Goal: Information Seeking & Learning: Learn about a topic

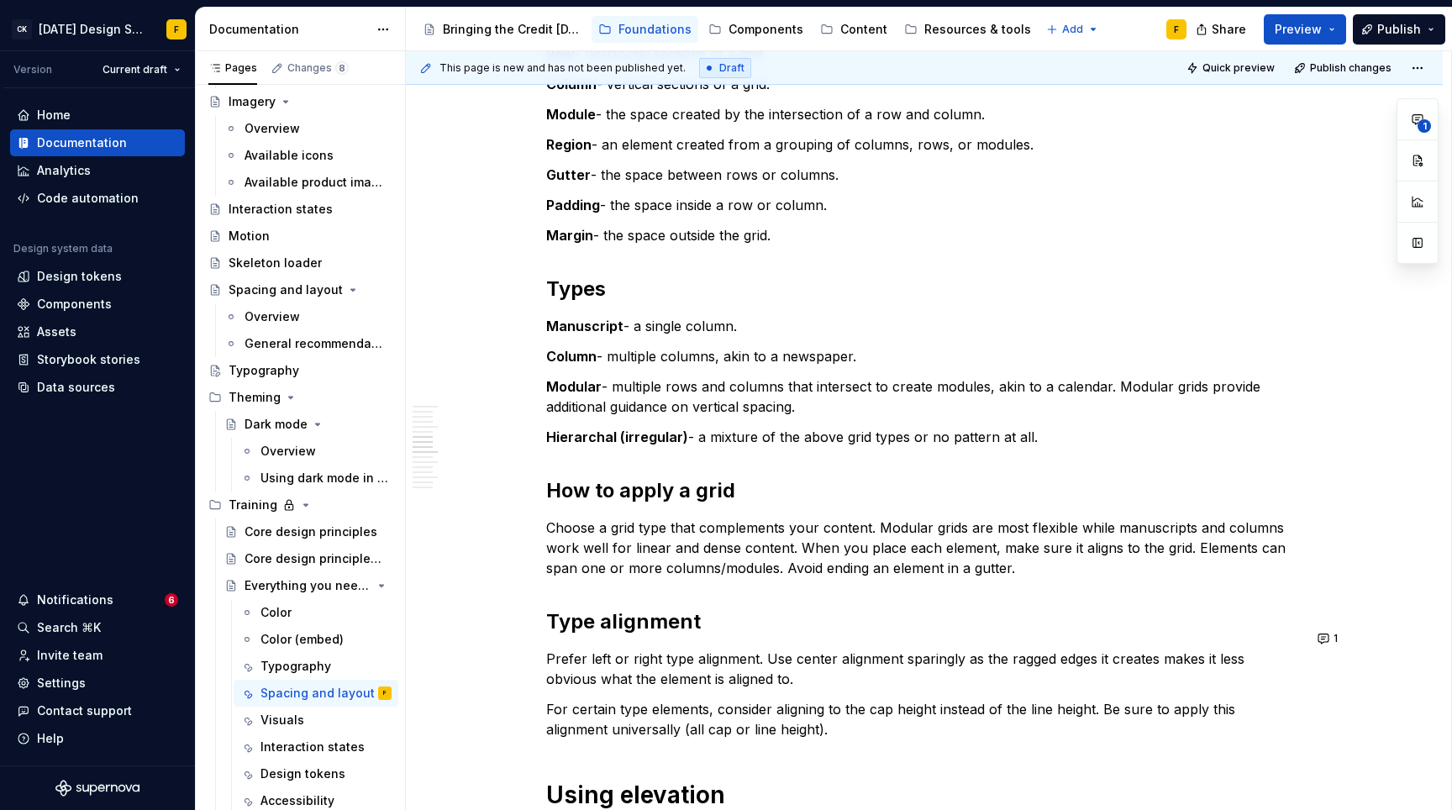
scroll to position [1221, 0]
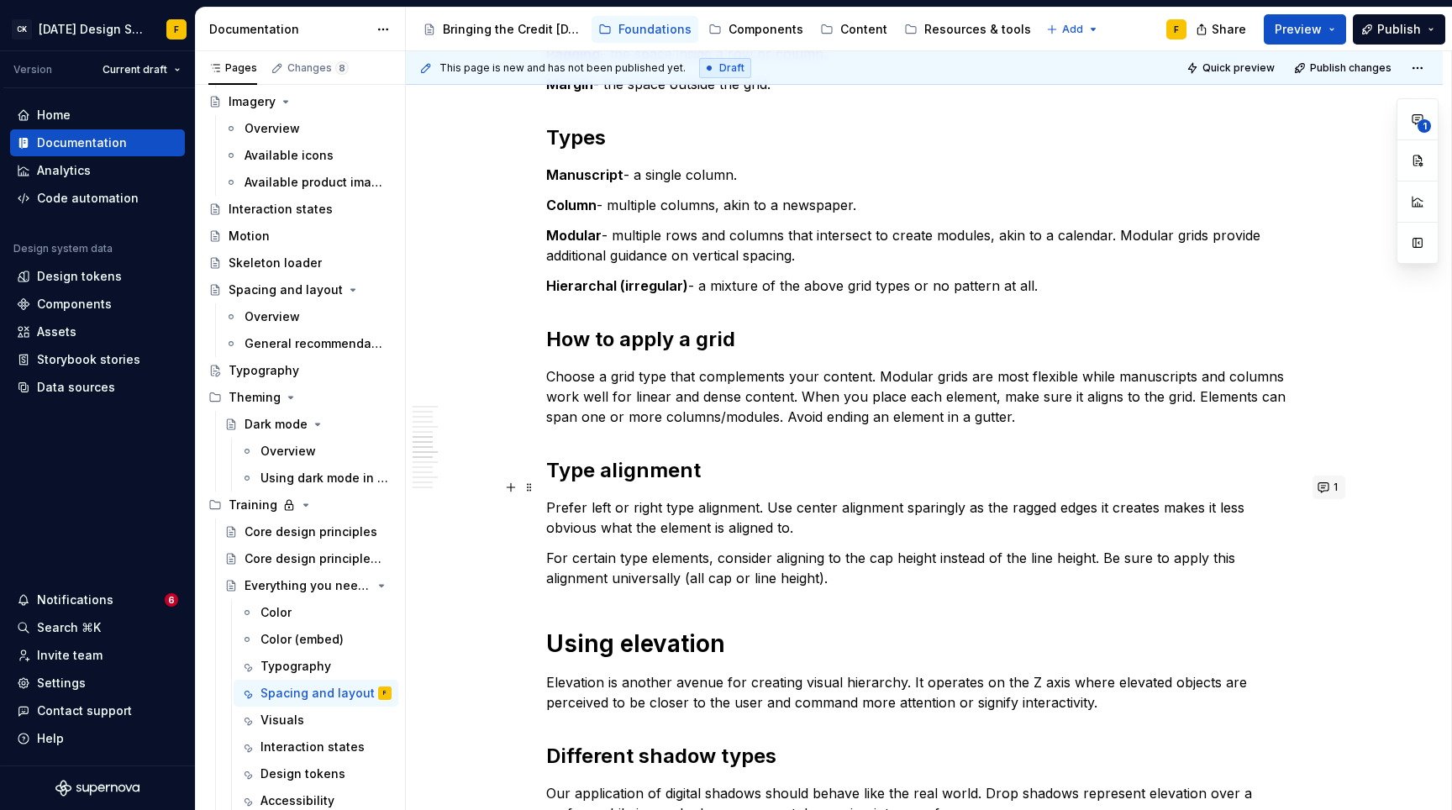
click at [1324, 491] on button "1" at bounding box center [1328, 487] width 33 height 24
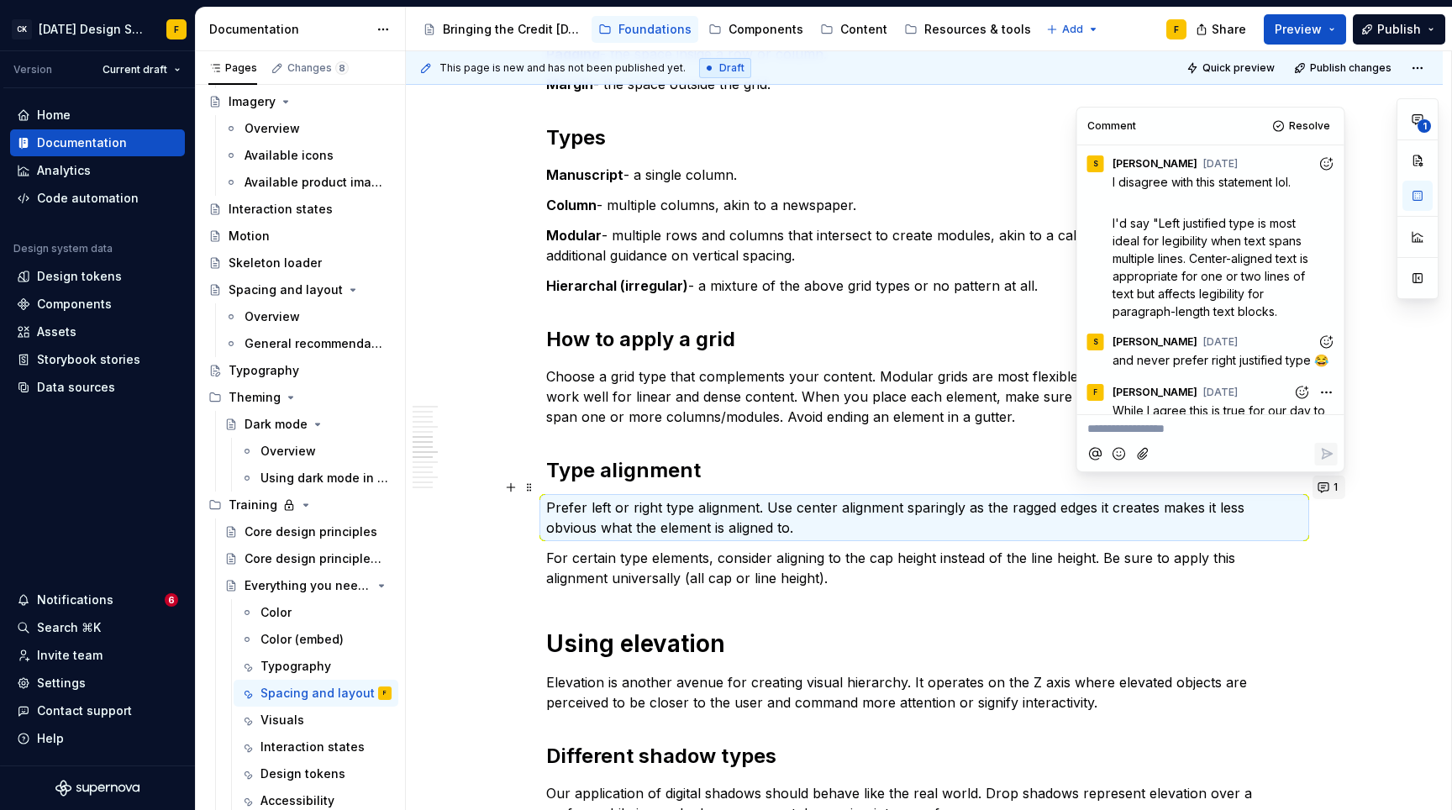
scroll to position [49, 0]
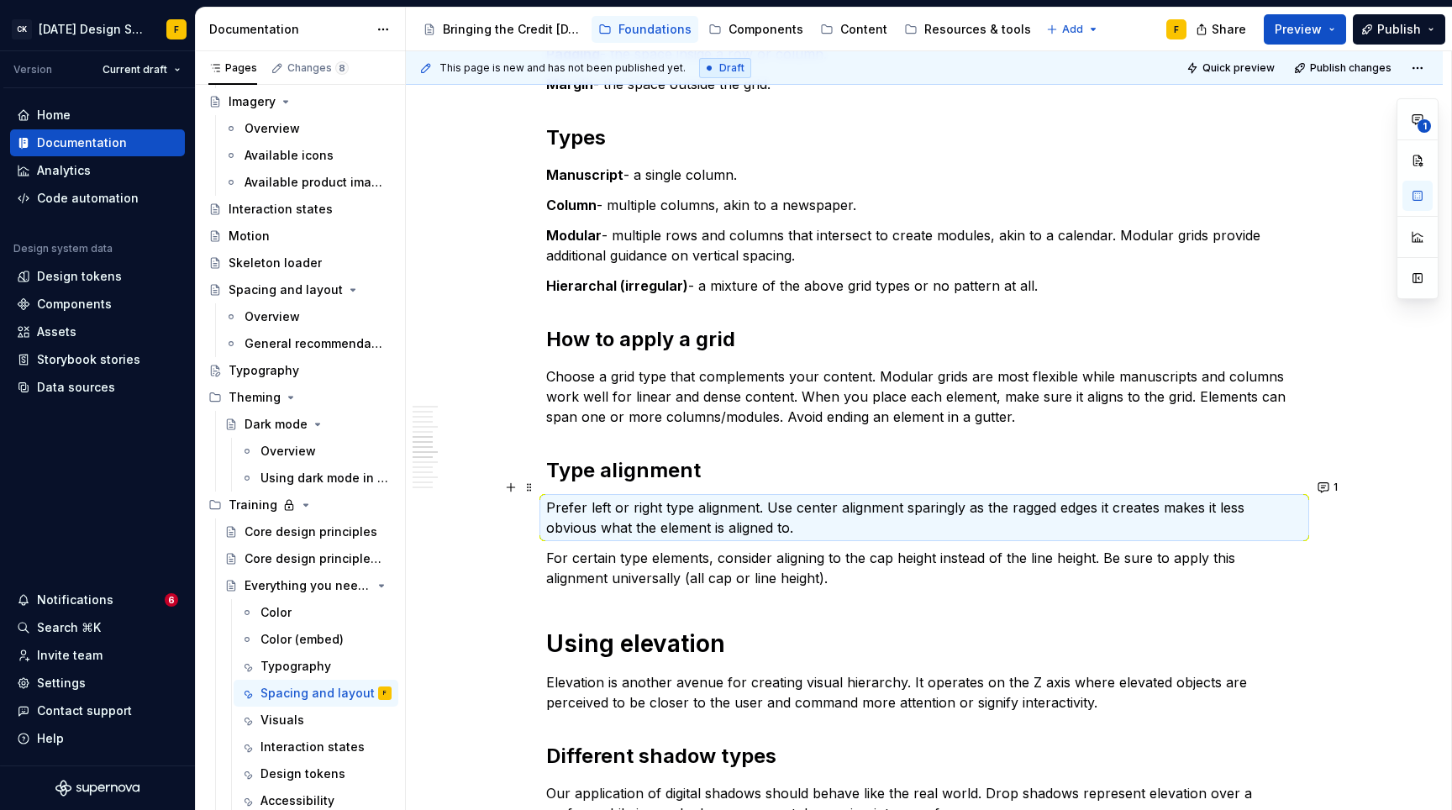
click at [1370, 213] on div "Basics of spacing and layout Create an “order of operations” for the user A wel…" at bounding box center [924, 636] width 1037 height 3131
click at [1328, 487] on button "1" at bounding box center [1328, 487] width 33 height 24
click at [1389, 431] on div "Basics of spacing and layout Create an “order of operations” for the user A wel…" at bounding box center [924, 636] width 1037 height 3131
click at [900, 366] on p "Choose a grid type that complements your content. Modular grids are most flexib…" at bounding box center [924, 396] width 756 height 60
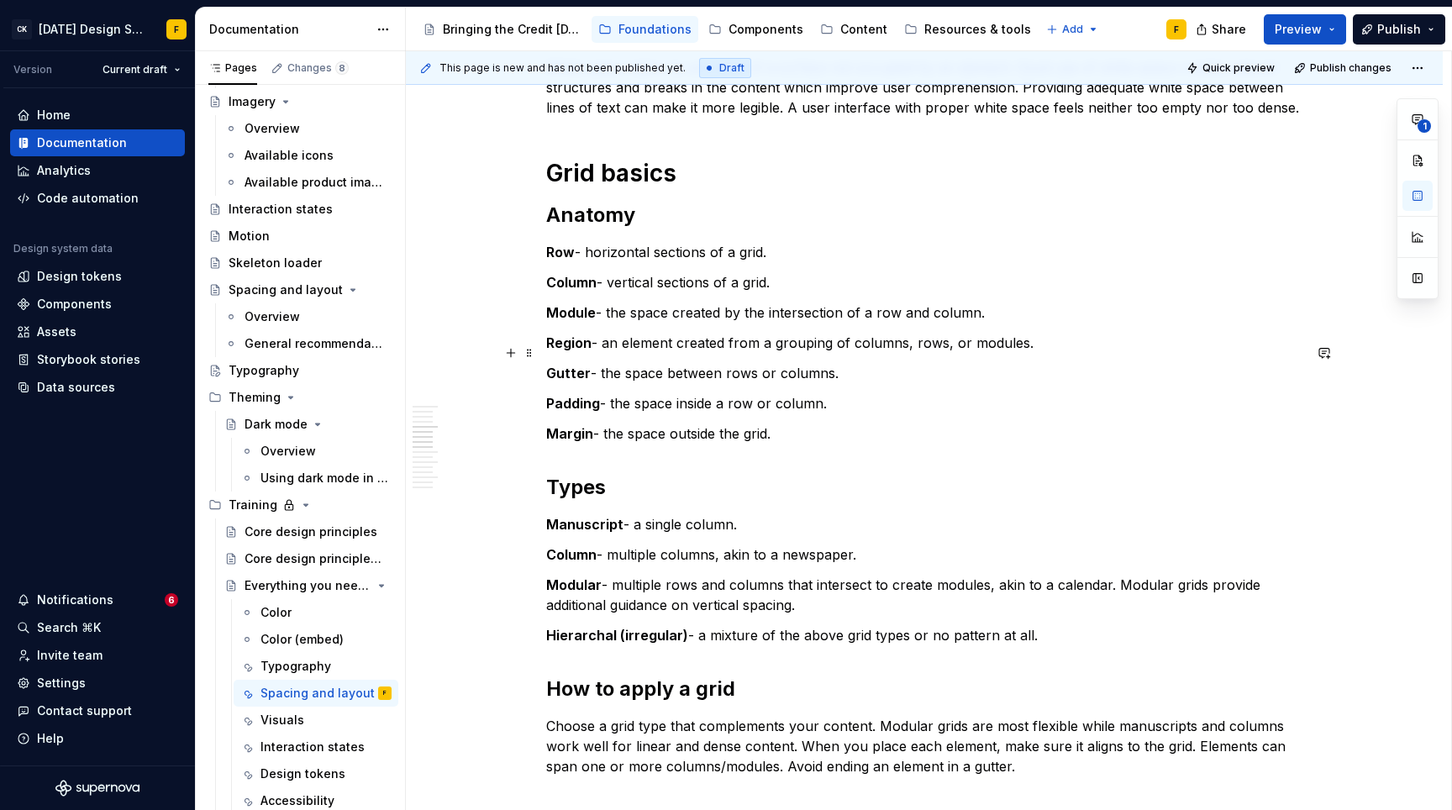
scroll to position [879, 0]
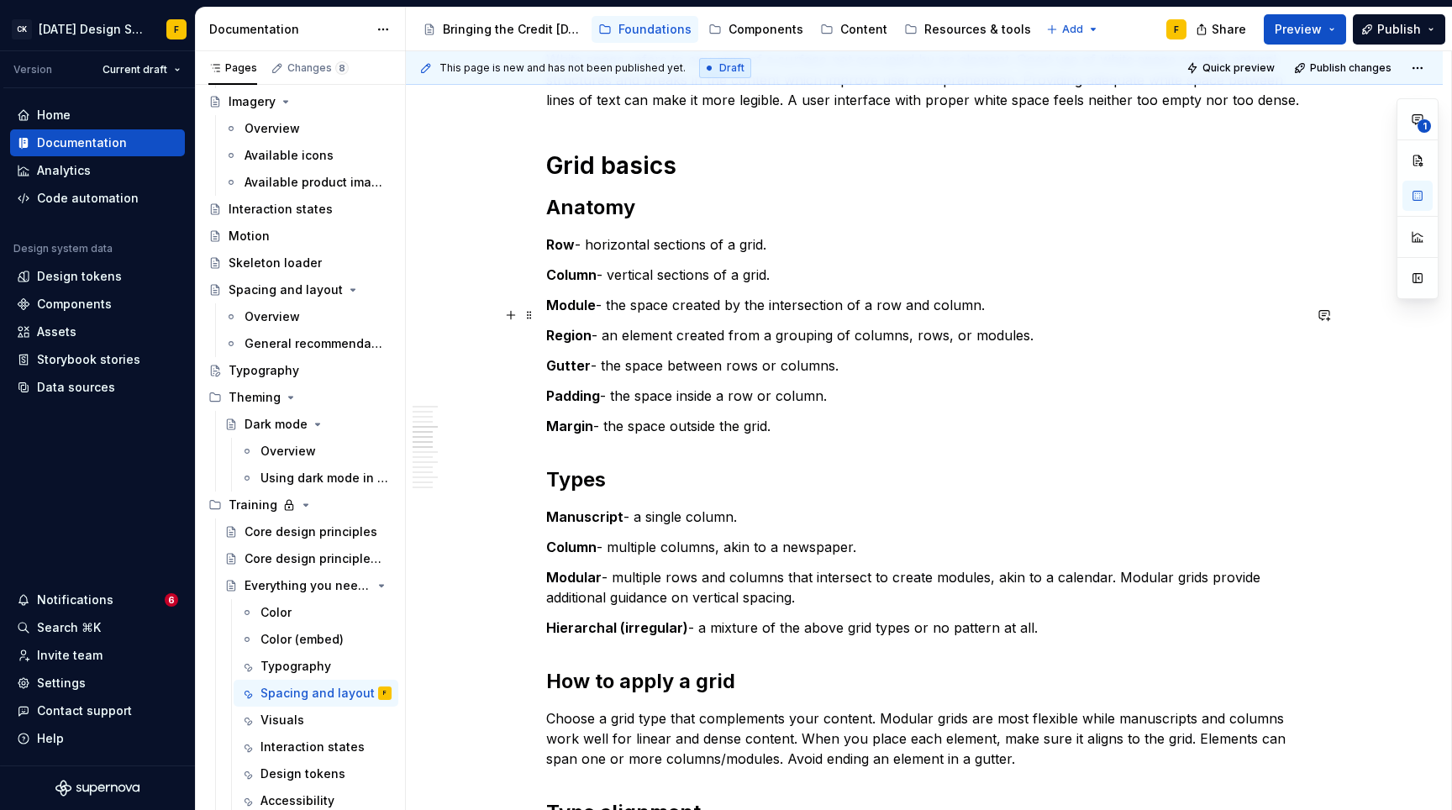
type textarea "*"
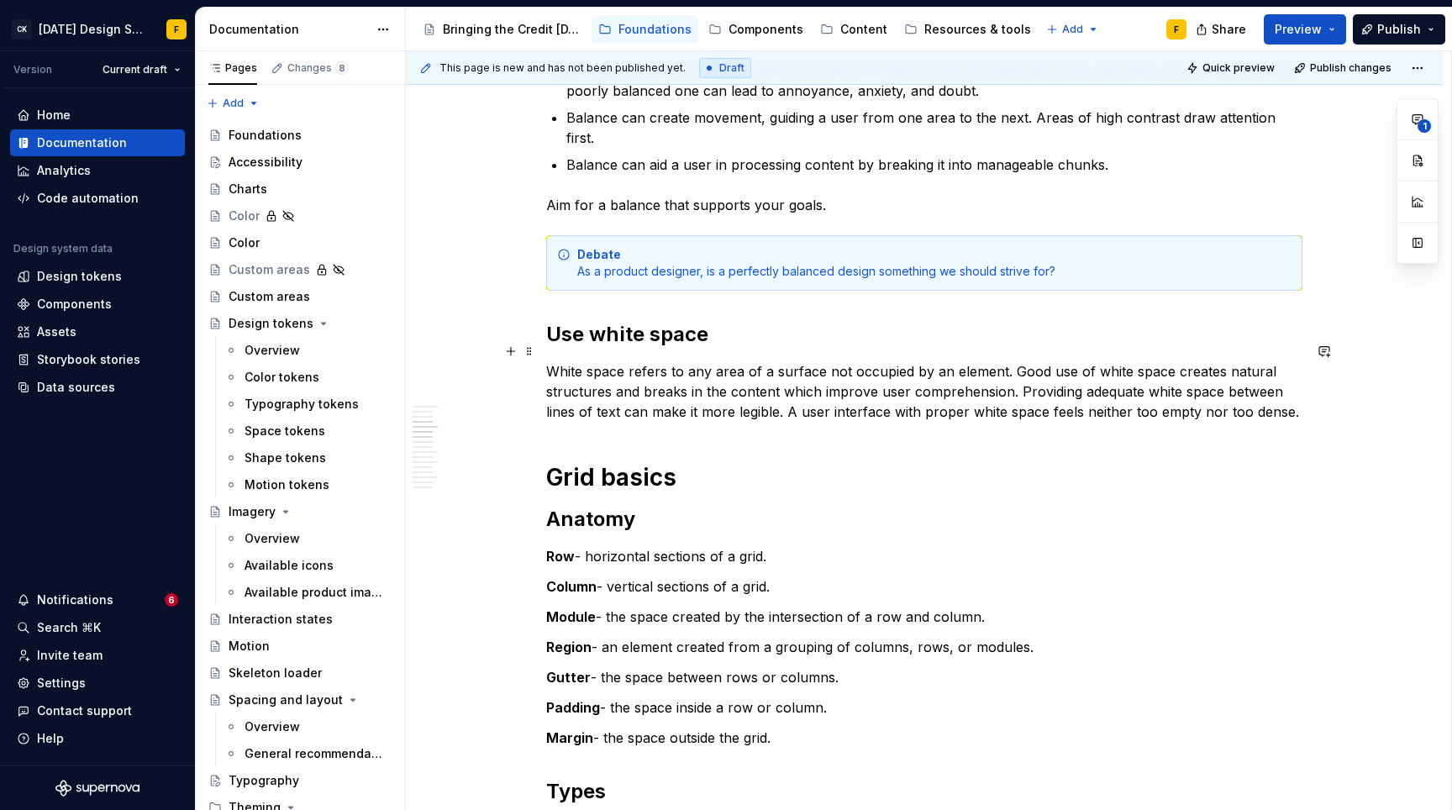
scroll to position [658, 0]
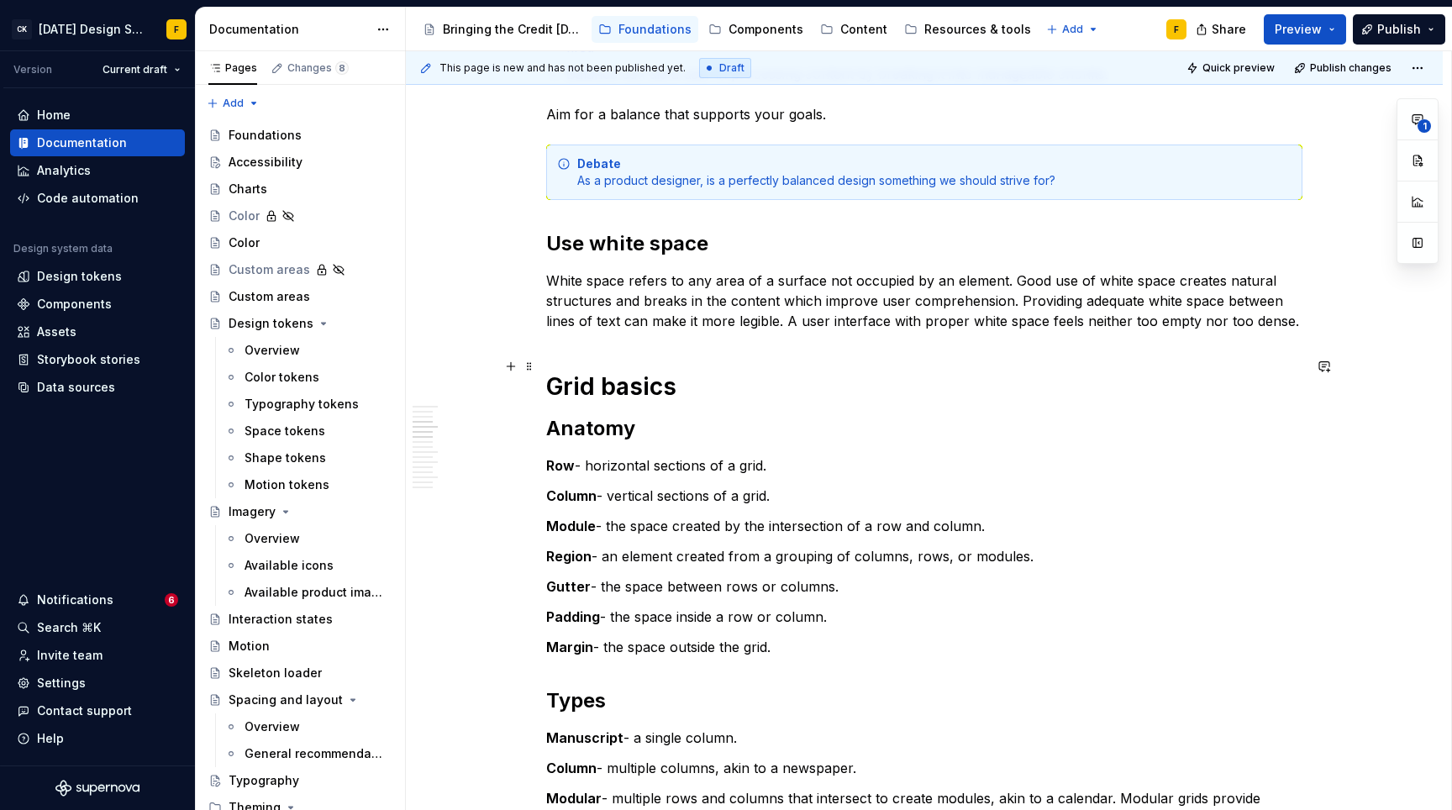
click at [690, 371] on h1 "Grid basics" at bounding box center [924, 386] width 756 height 30
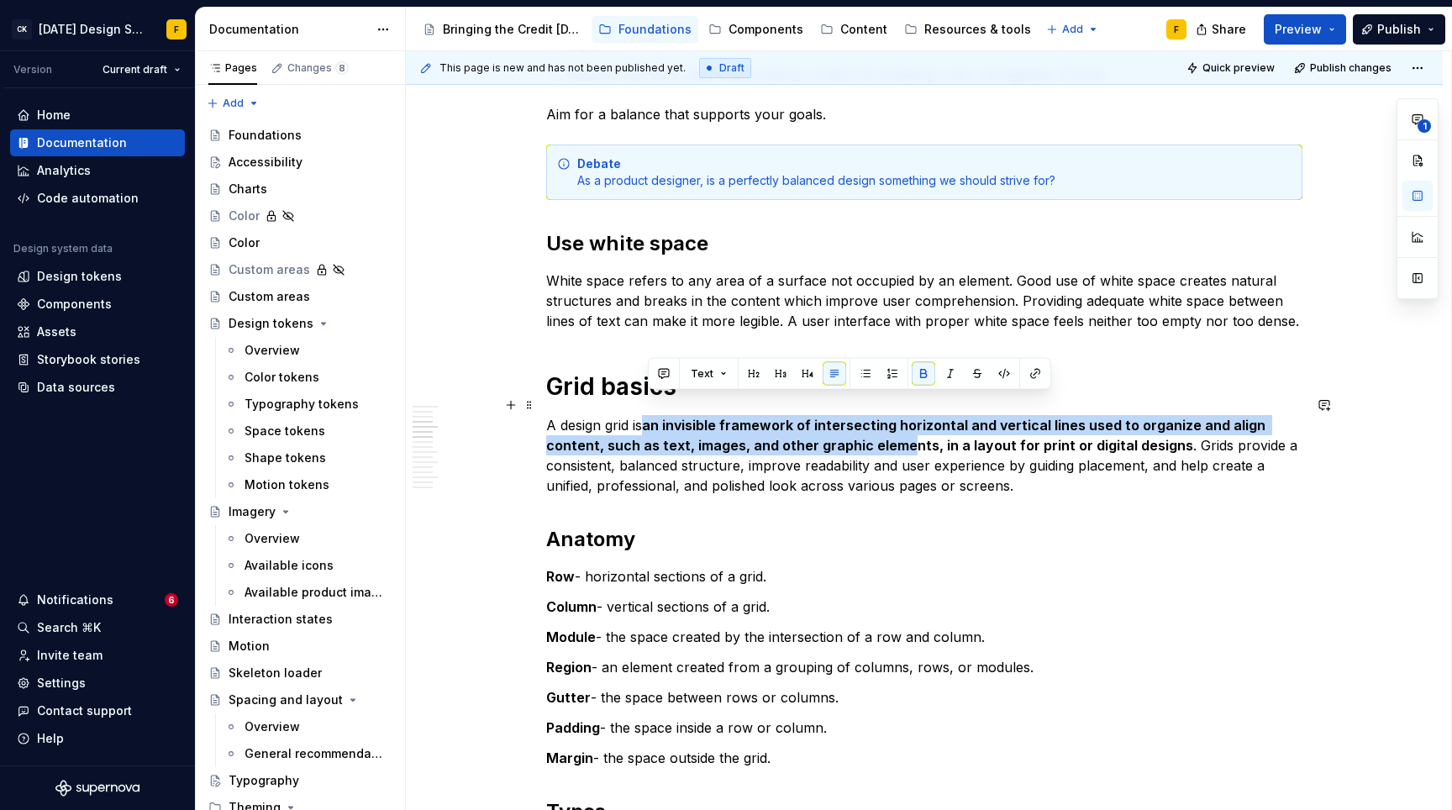
drag, startPoint x: 648, startPoint y: 405, endPoint x: 906, endPoint y: 427, distance: 258.8
click at [906, 427] on strong "an invisible framework of intersecting horizontal and vertical lines used to or…" at bounding box center [907, 435] width 722 height 37
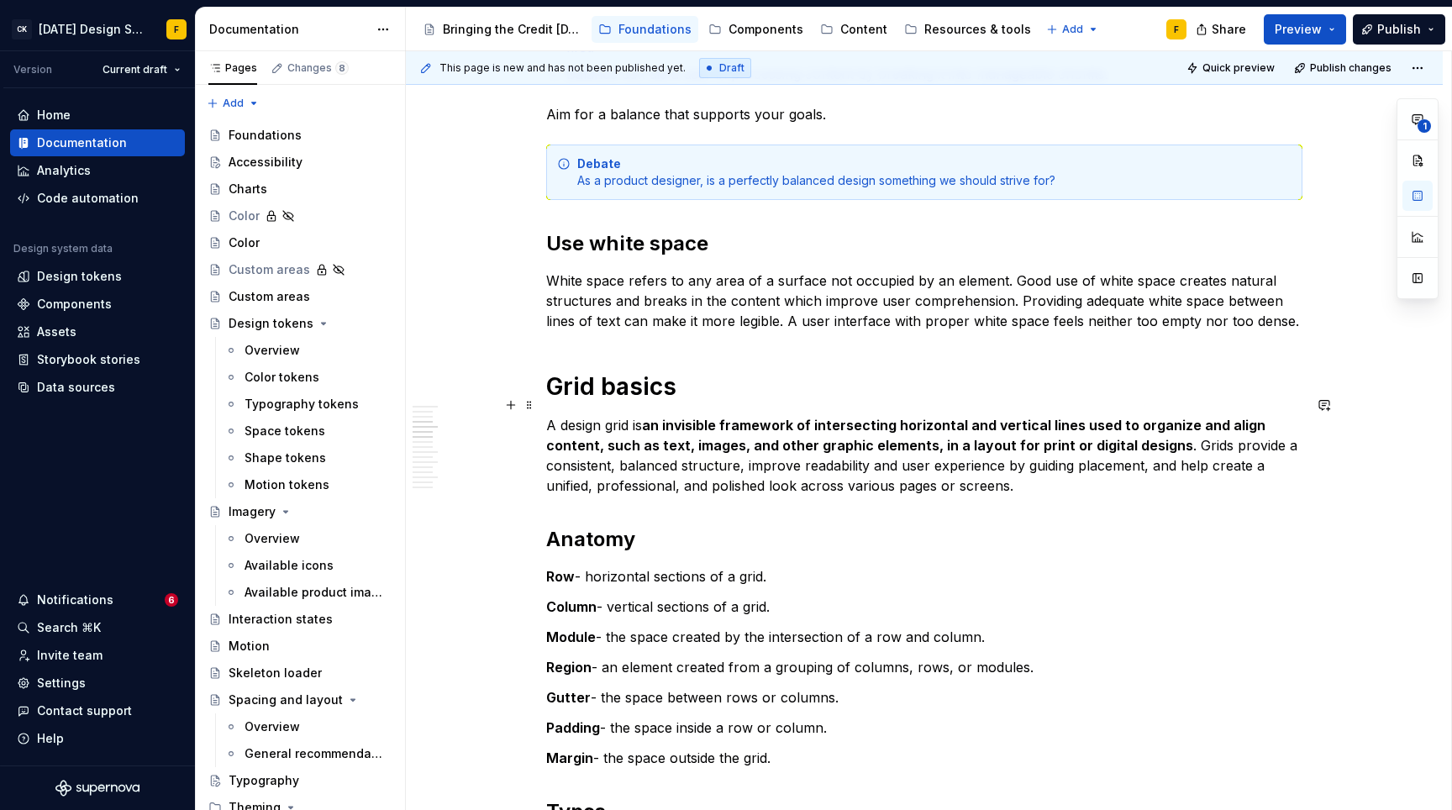
click at [995, 456] on p "A design grid is an invisible framework of intersecting horizontal and vertical…" at bounding box center [924, 455] width 756 height 81
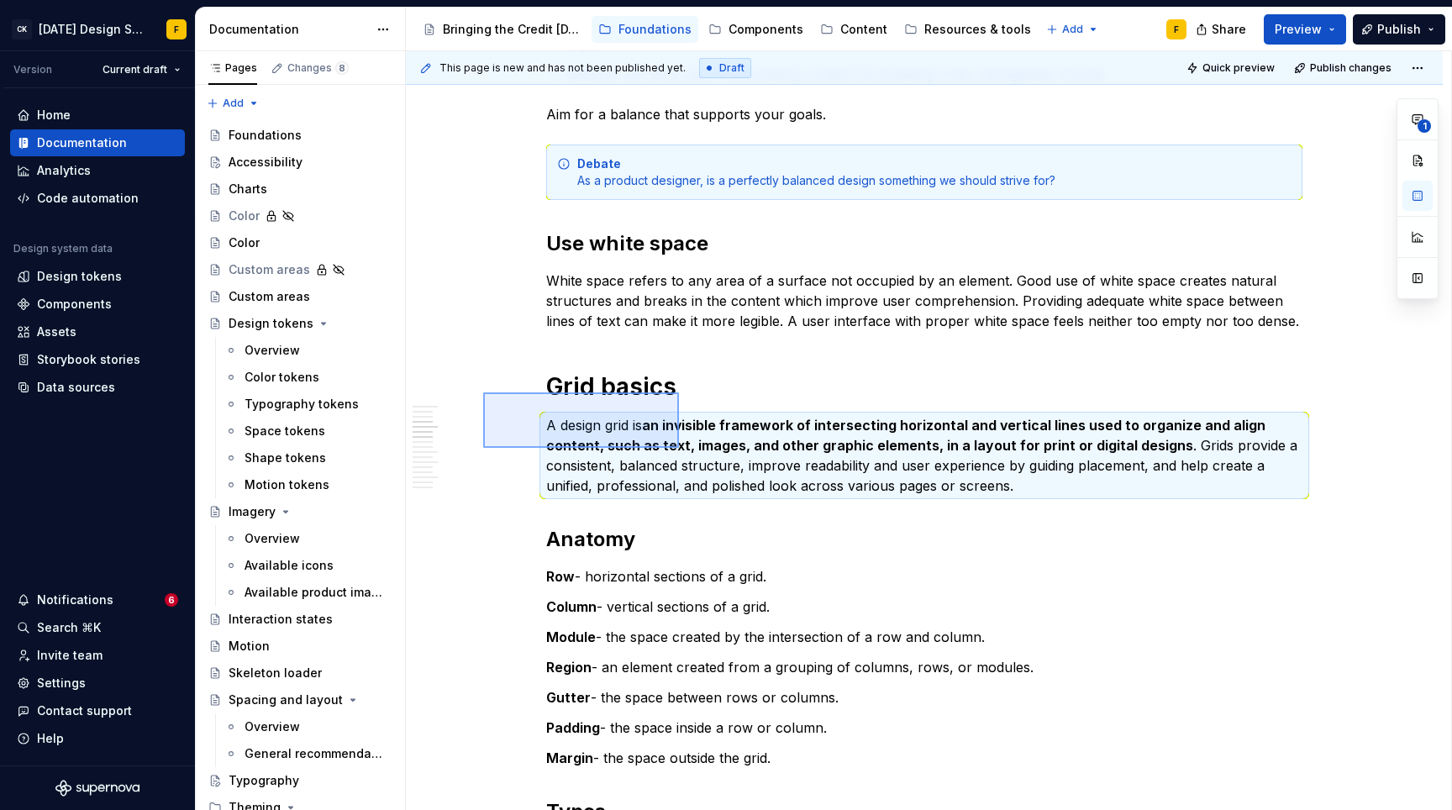
drag, startPoint x: 485, startPoint y: 393, endPoint x: 679, endPoint y: 448, distance: 201.6
click at [679, 448] on div "This page is new and has not been published yet. Draft Quick preview Publish ch…" at bounding box center [928, 430] width 1045 height 759
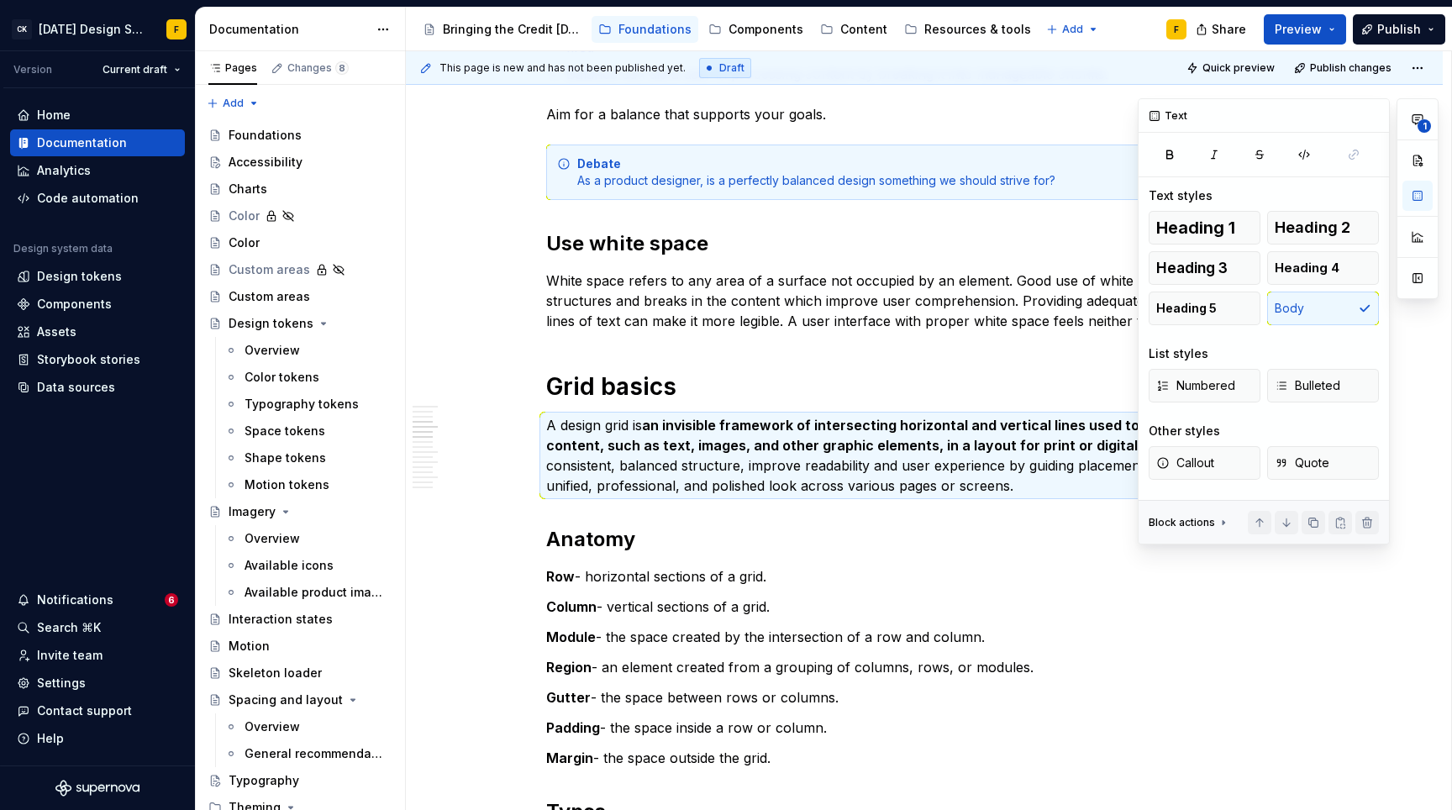
click at [1295, 315] on div "Heading 1 Heading 2 Heading 3 Heading 4 Heading 5 Body" at bounding box center [1263, 268] width 230 height 114
click at [1165, 153] on icon "button" at bounding box center [1169, 154] width 13 height 13
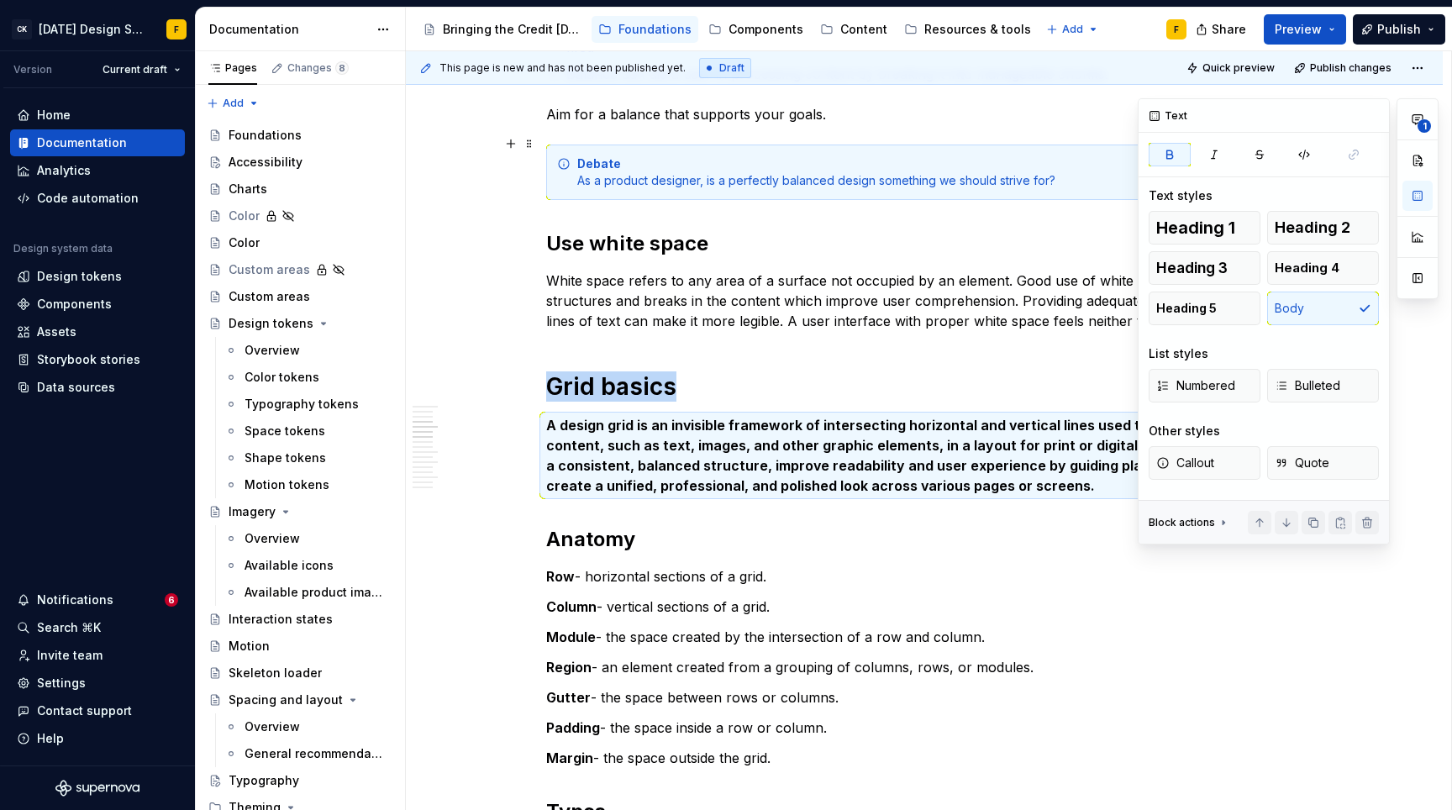
click at [1165, 153] on icon "button" at bounding box center [1169, 154] width 13 height 13
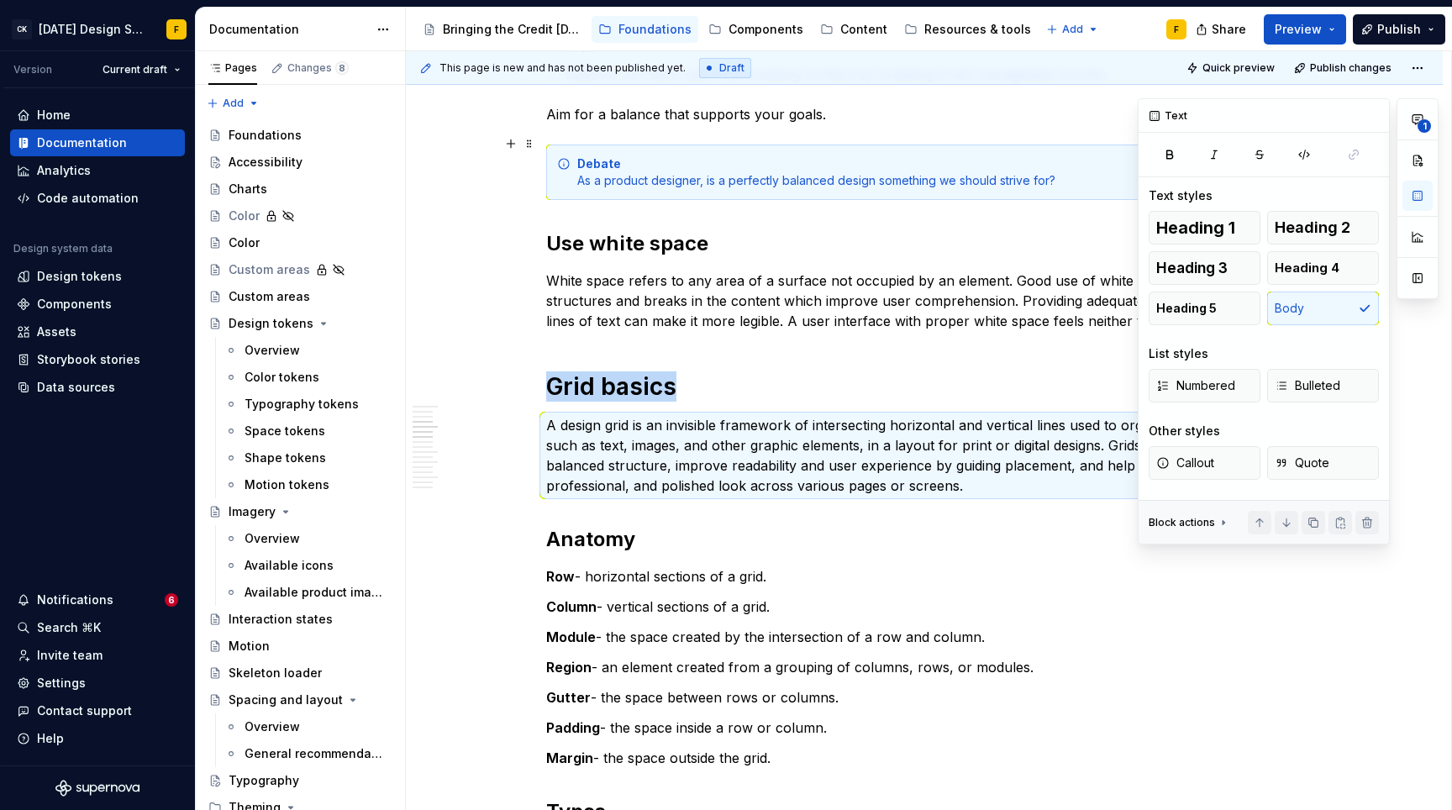
type textarea "*"
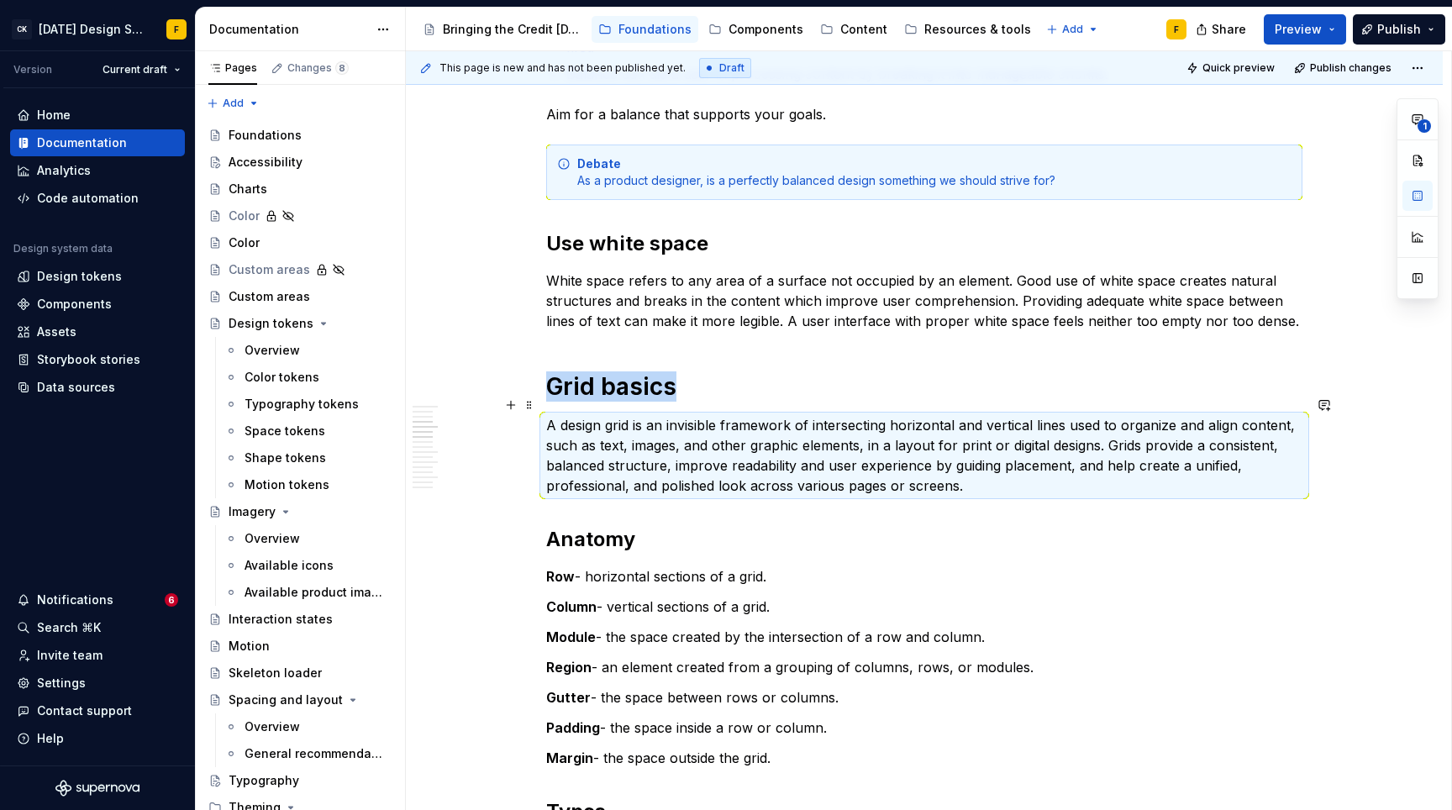
click at [725, 415] on p "A design grid is an invisible framework of intersecting horizontal and vertical…" at bounding box center [924, 455] width 756 height 81
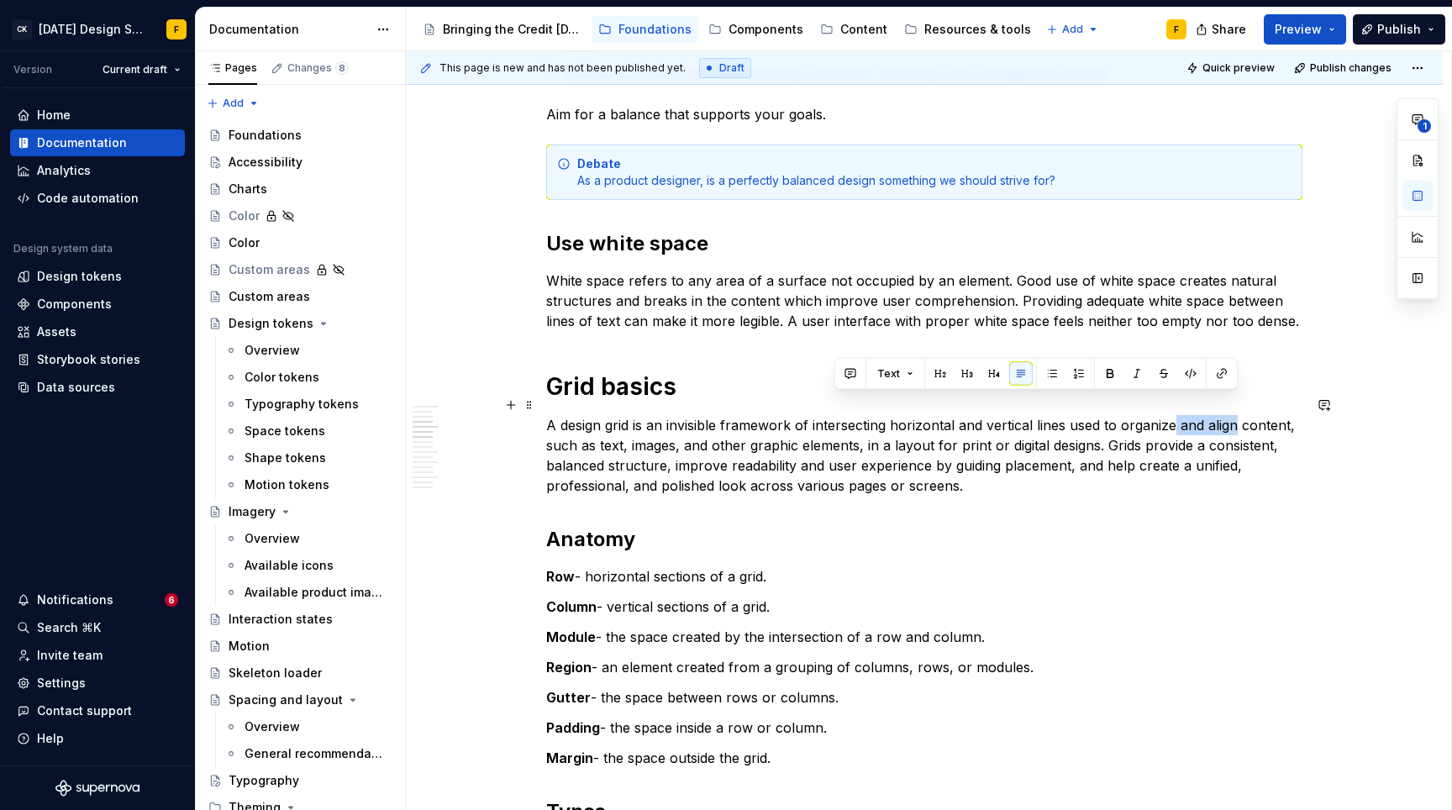
drag, startPoint x: 1171, startPoint y: 403, endPoint x: 1231, endPoint y: 410, distance: 60.9
click at [1231, 415] on p "A design grid is an invisible framework of intersecting horizontal and vertical…" at bounding box center [924, 455] width 756 height 81
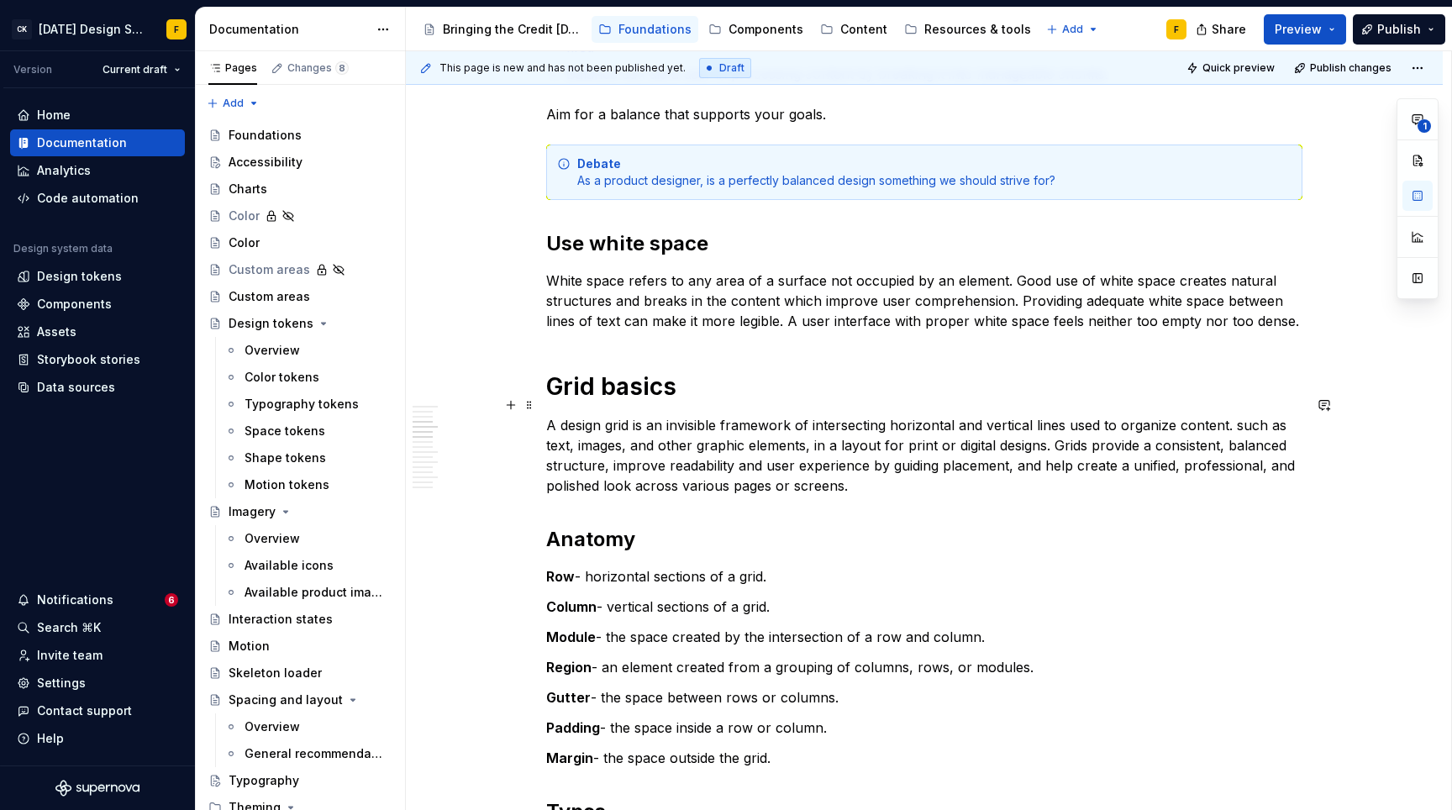
click at [762, 415] on p "A design grid is an invisible framework of intersecting horizontal and vertical…" at bounding box center [924, 455] width 756 height 81
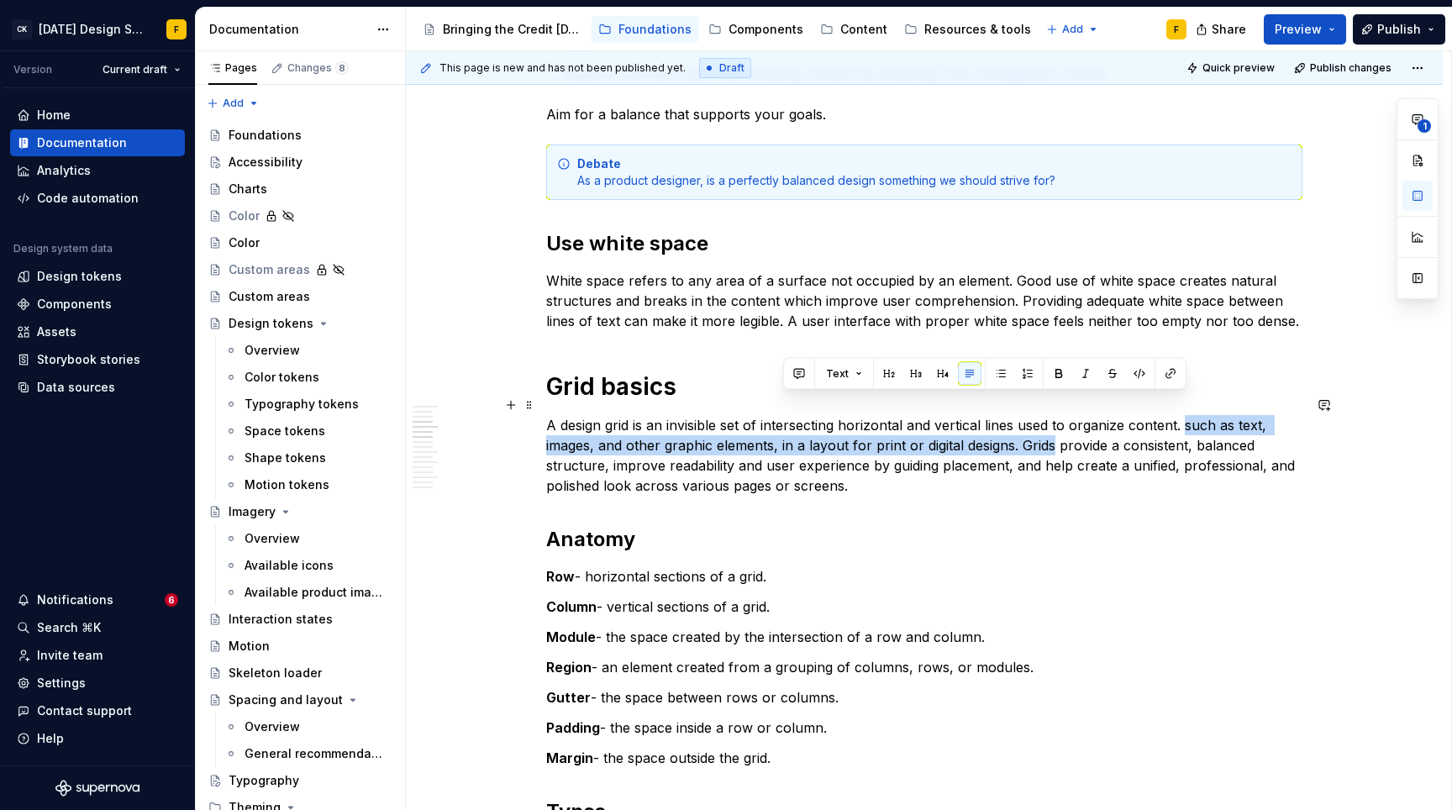
drag, startPoint x: 1187, startPoint y: 404, endPoint x: 1051, endPoint y: 423, distance: 137.4
click at [1051, 423] on p "A design grid is an invisible set of intersecting horizontal and vertical lines…" at bounding box center [924, 455] width 756 height 81
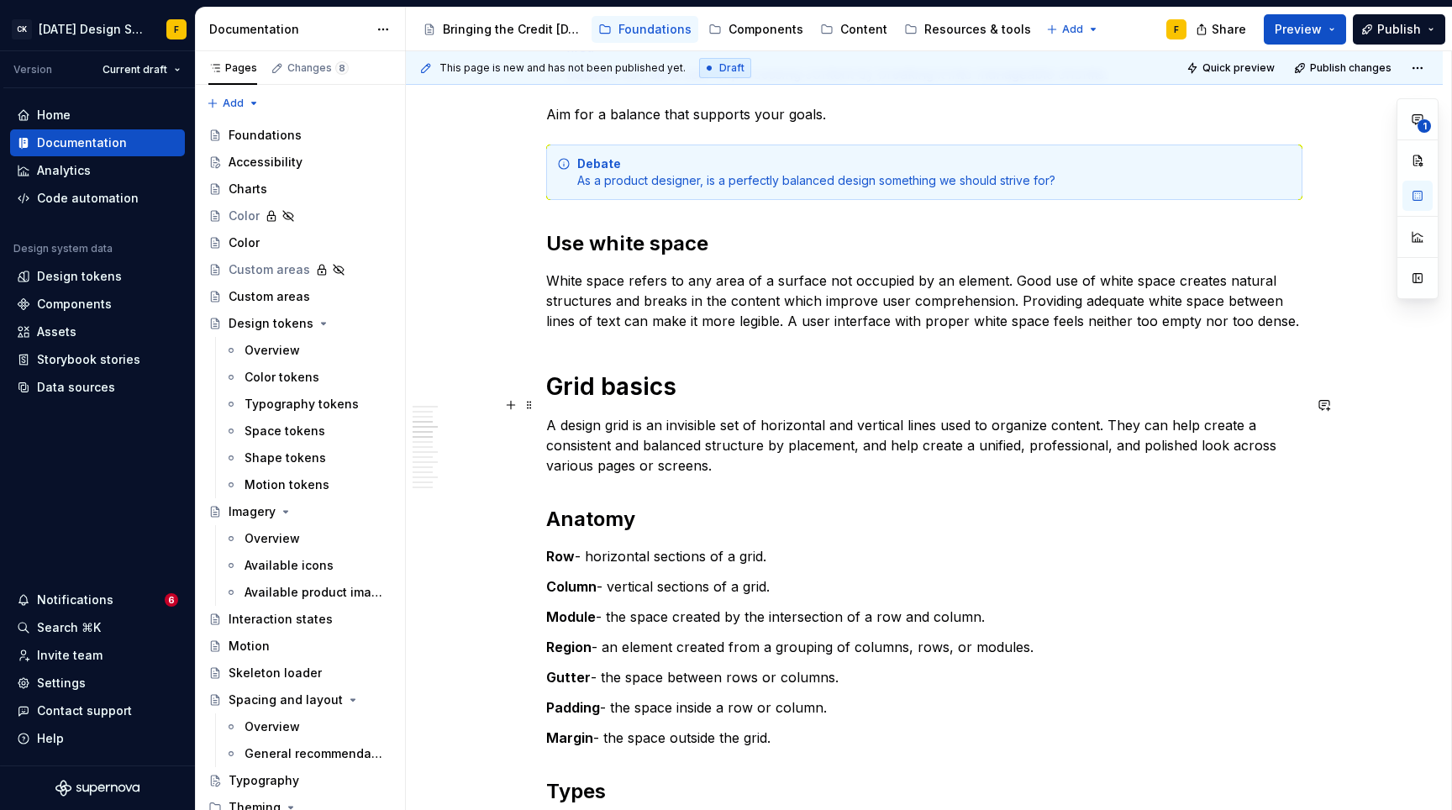
click at [844, 415] on p "A design grid is an invisible set of horizontal and vertical lines used to orga…" at bounding box center [924, 445] width 756 height 60
click at [829, 415] on p "A design grid is an invisible set of horizontal and vertical lines used to orga…" at bounding box center [924, 445] width 756 height 60
click at [853, 415] on p "A design grid is an invisible set of horizontal and vertical lines used to orga…" at bounding box center [924, 445] width 756 height 60
click at [1245, 415] on p "A design grid is an invisible set of horizontal and/or vertical lines used to o…" at bounding box center [924, 445] width 756 height 60
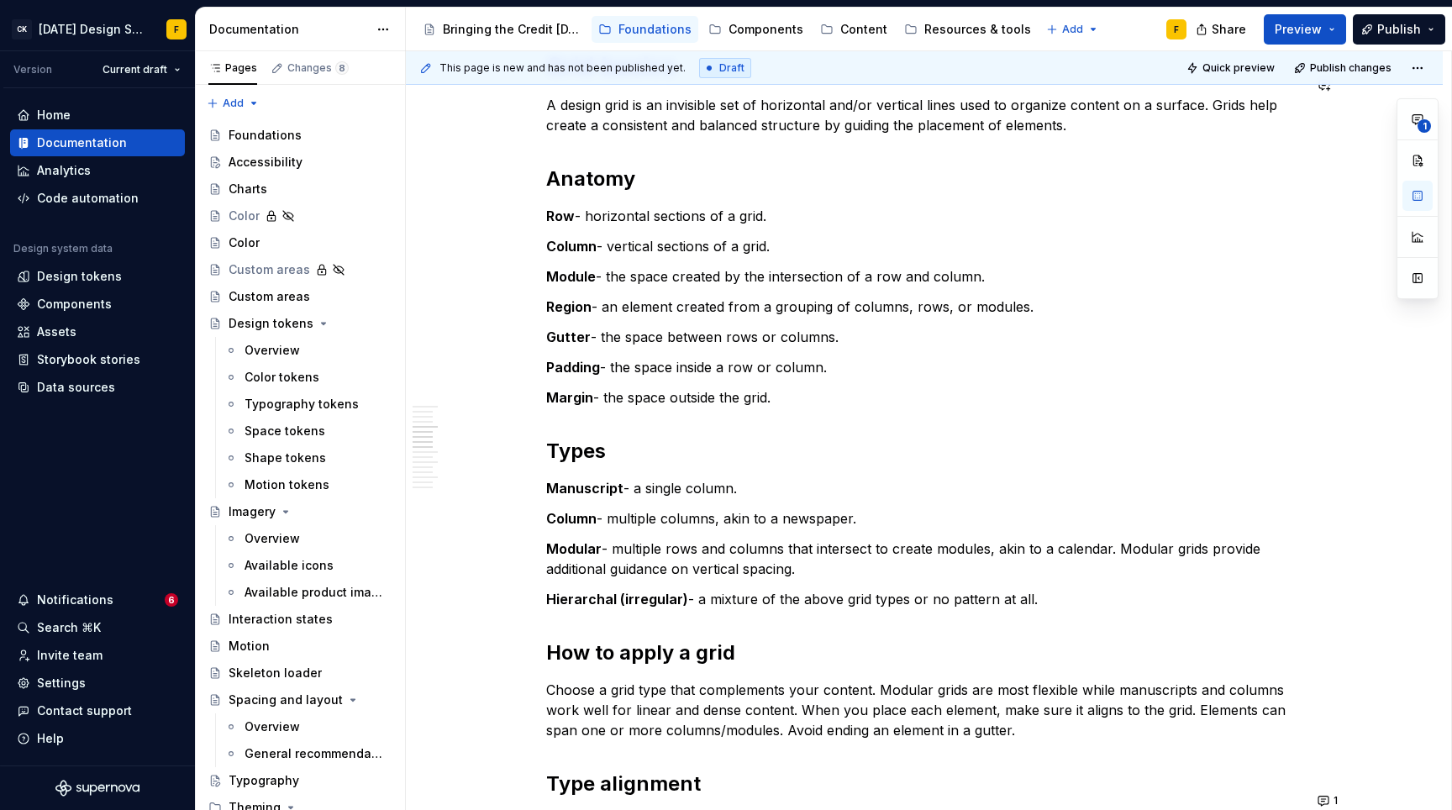
scroll to position [652, 0]
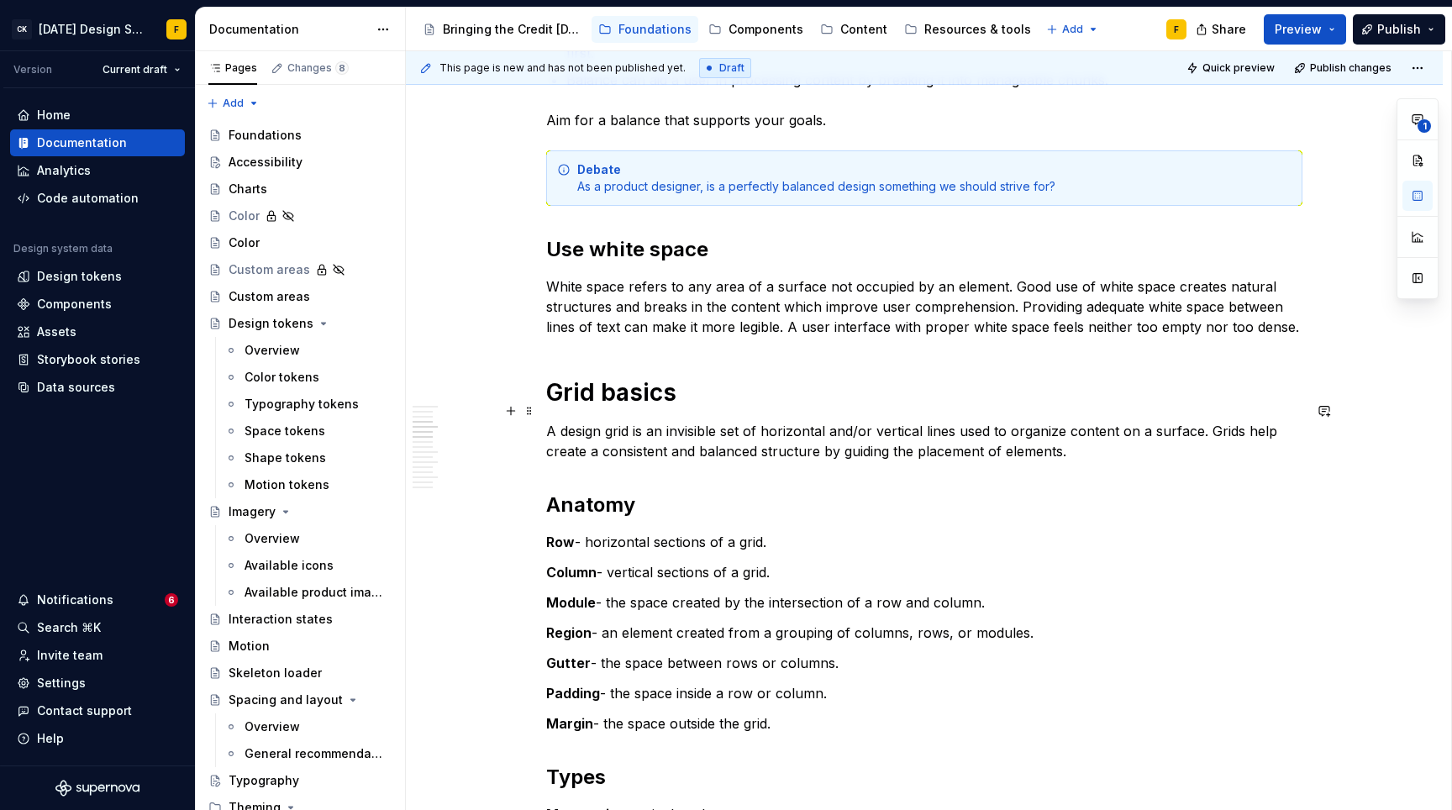
click at [885, 421] on p "A design grid is an invisible set of horizontal and/or vertical lines used to o…" at bounding box center [924, 441] width 756 height 40
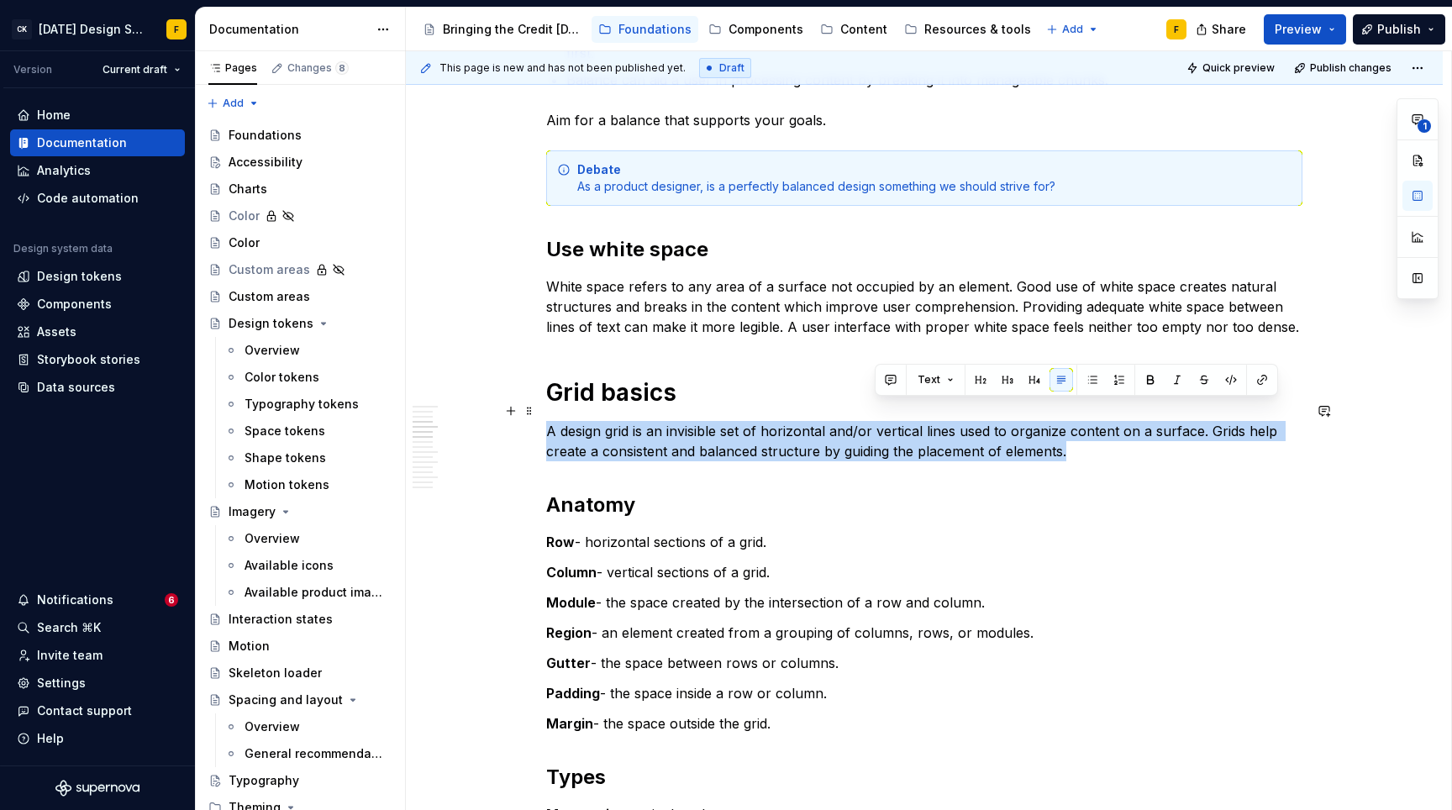
click at [885, 421] on p "A design grid is an invisible set of horizontal and/or vertical lines used to o…" at bounding box center [924, 441] width 756 height 40
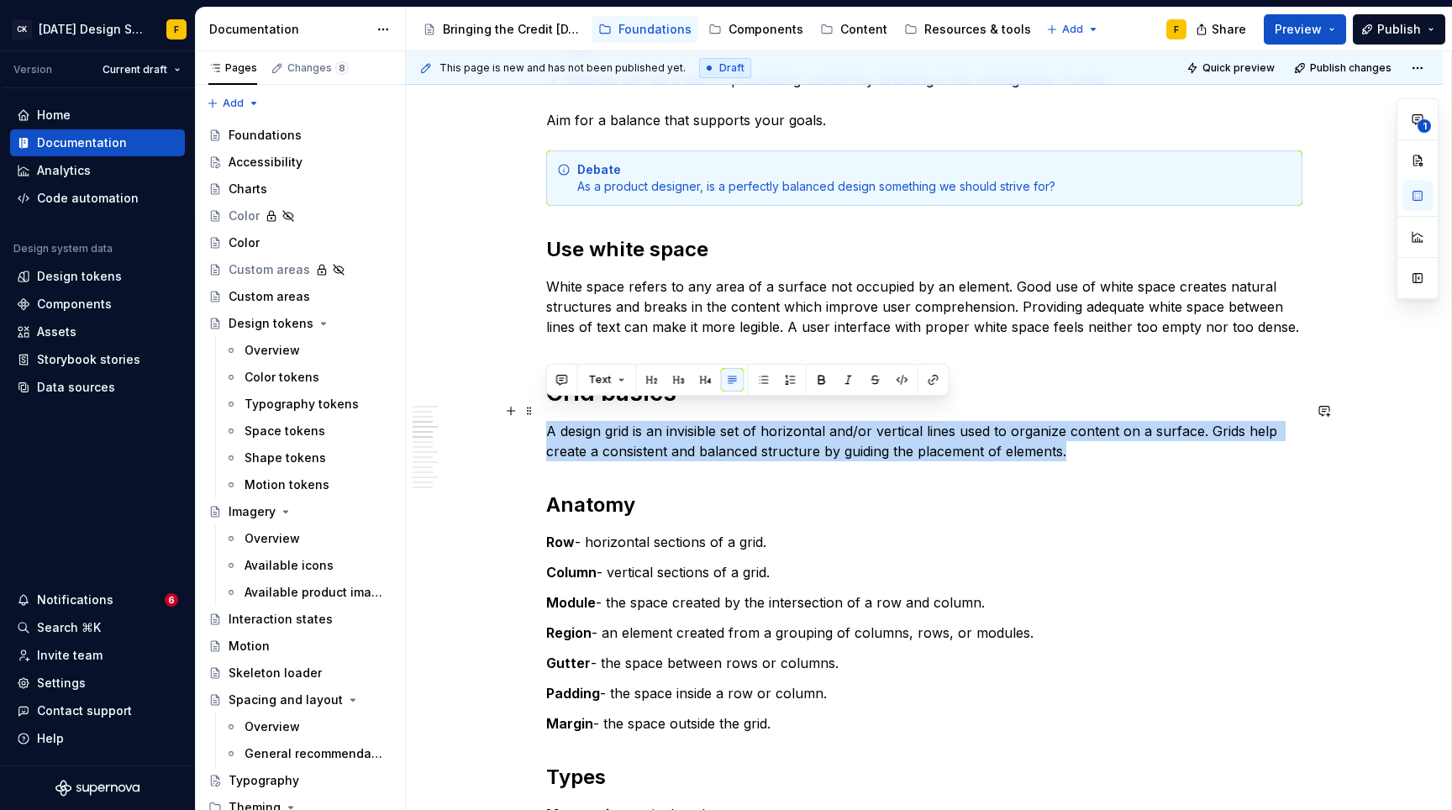
click at [1077, 422] on p "A design grid is an invisible set of horizontal and/or vertical lines used to o…" at bounding box center [924, 441] width 756 height 40
drag, startPoint x: 1075, startPoint y: 423, endPoint x: 536, endPoint y: 398, distance: 539.9
copy p "A design grid is an invisible set of horizontal and/or vertical lines used to o…"
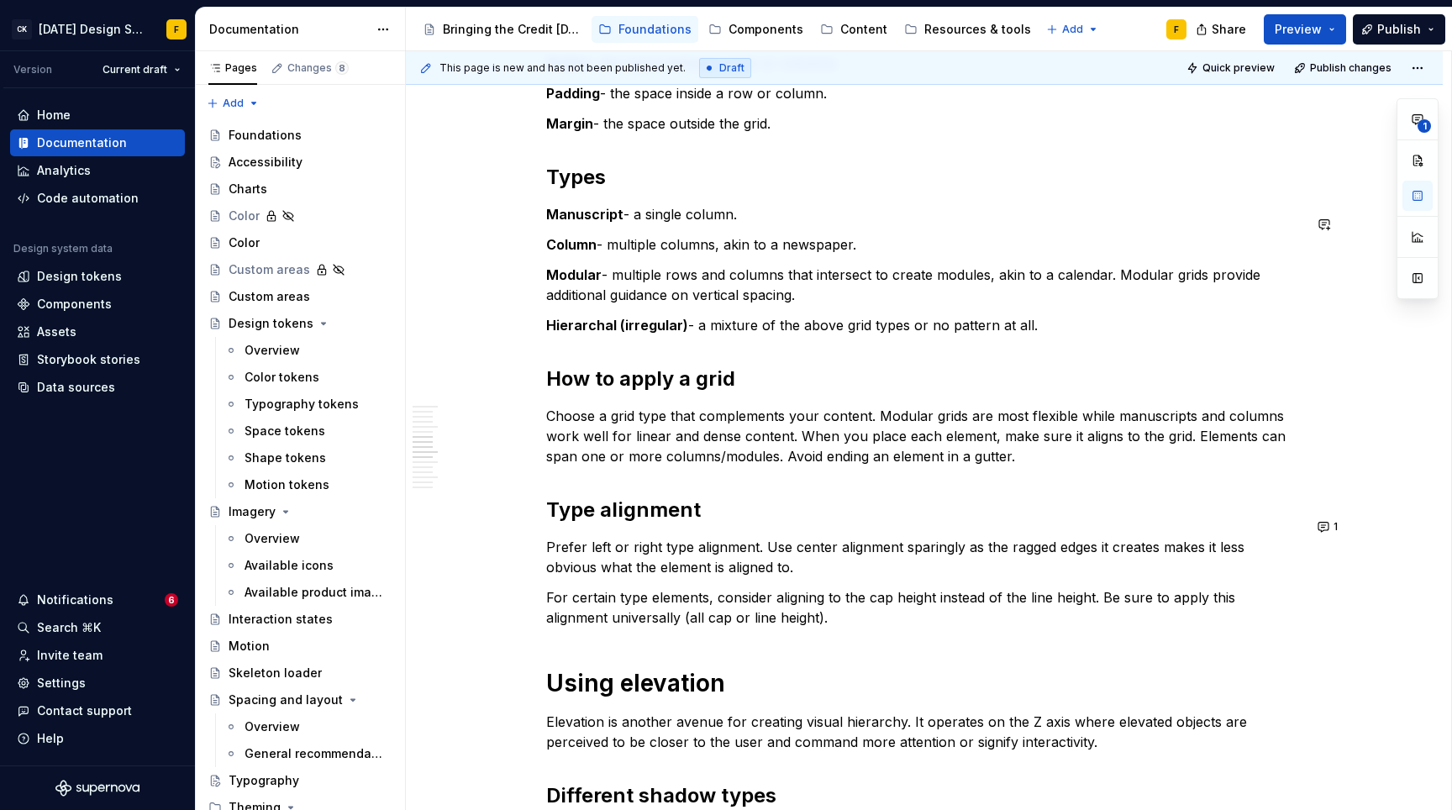
scroll to position [1254, 0]
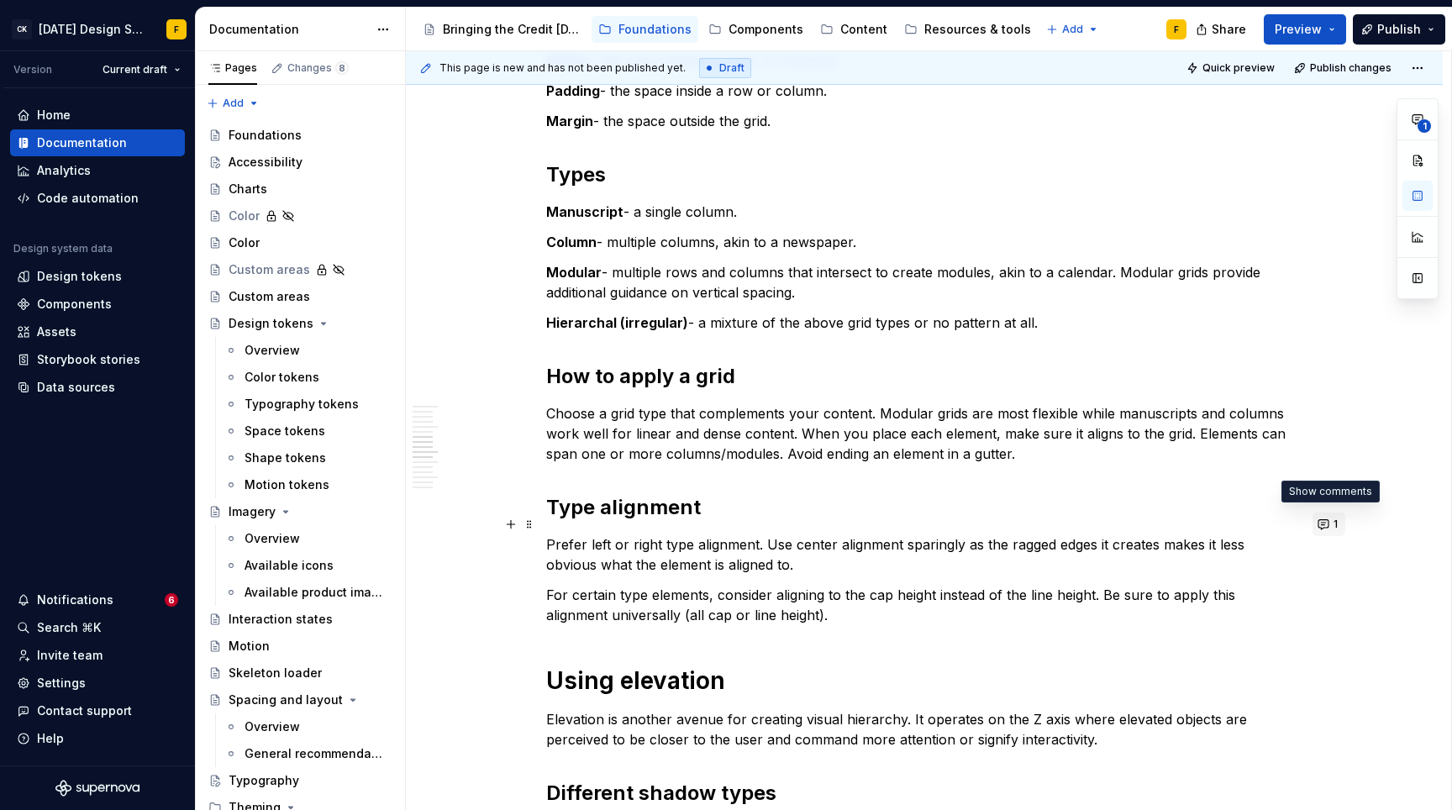
click at [1324, 520] on button "1" at bounding box center [1328, 524] width 33 height 24
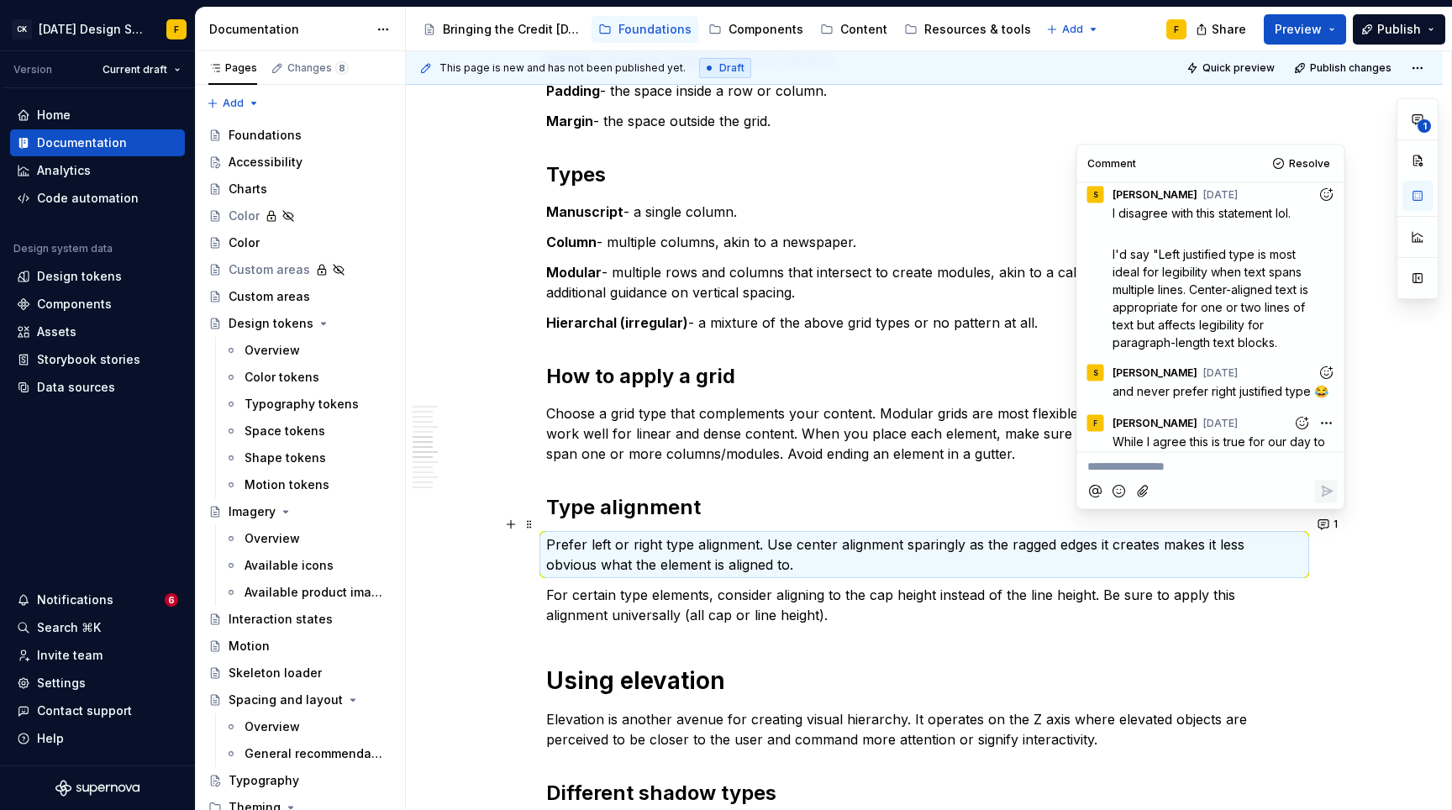
scroll to position [0, 0]
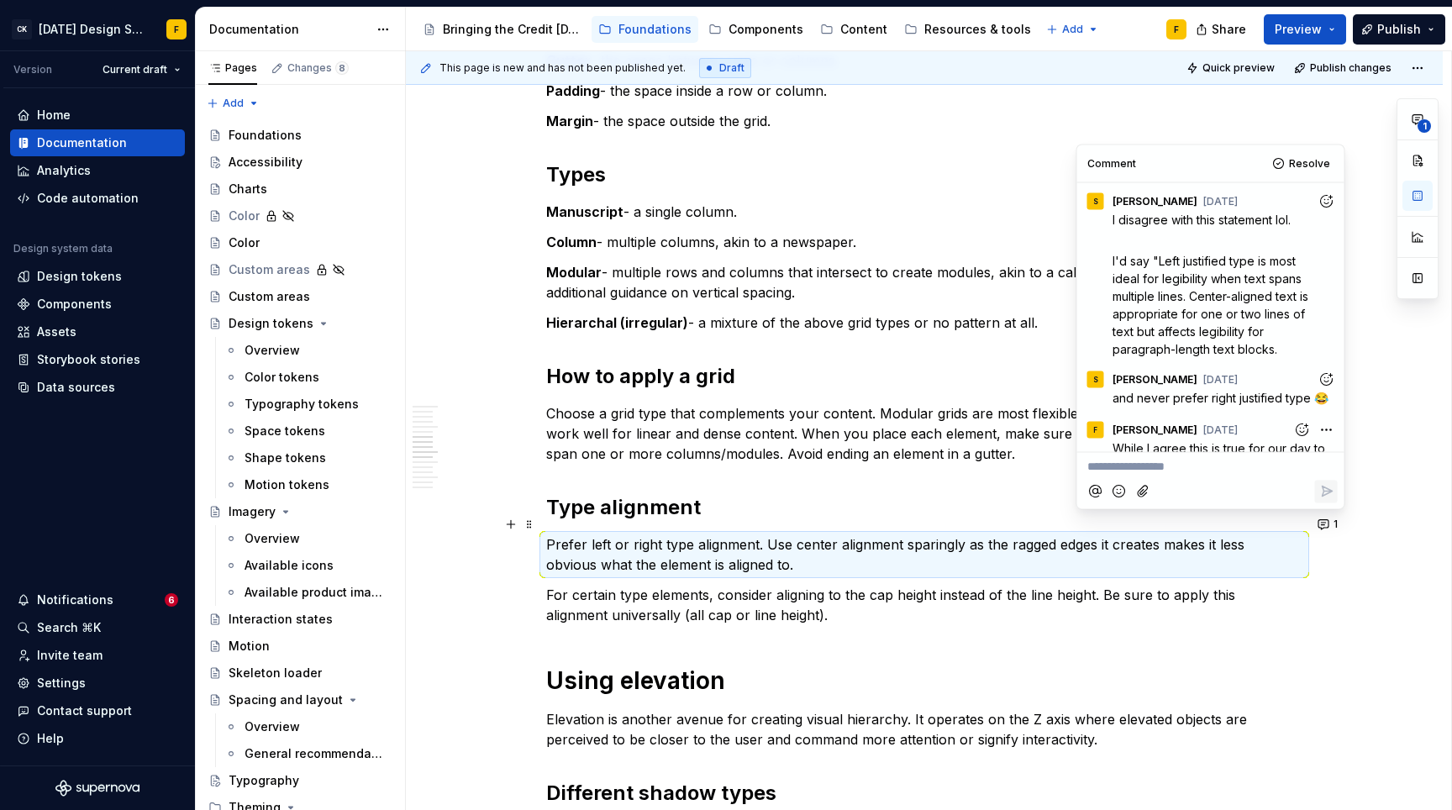
type textarea "*"
